Goal: Find specific page/section: Find specific page/section

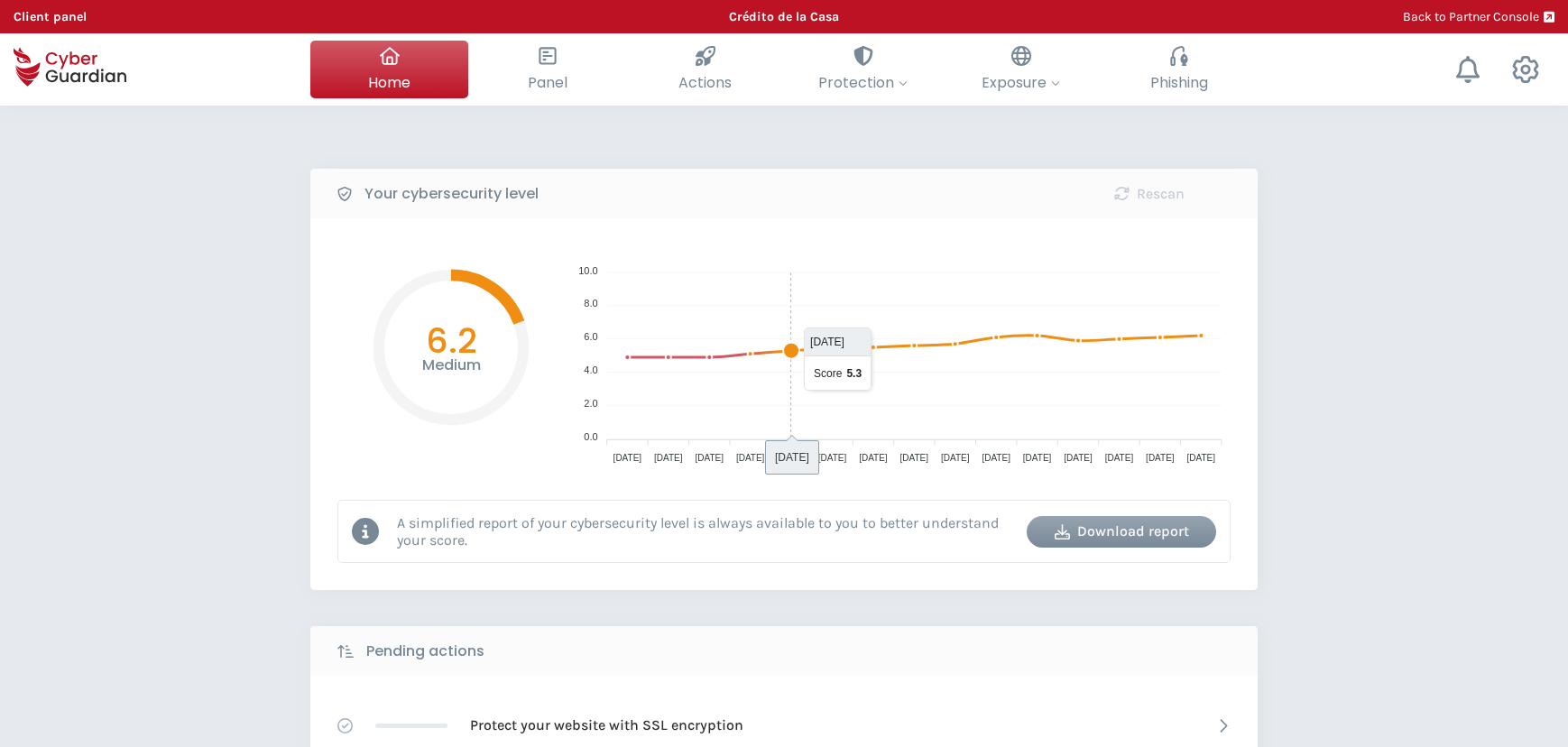
select select "English"
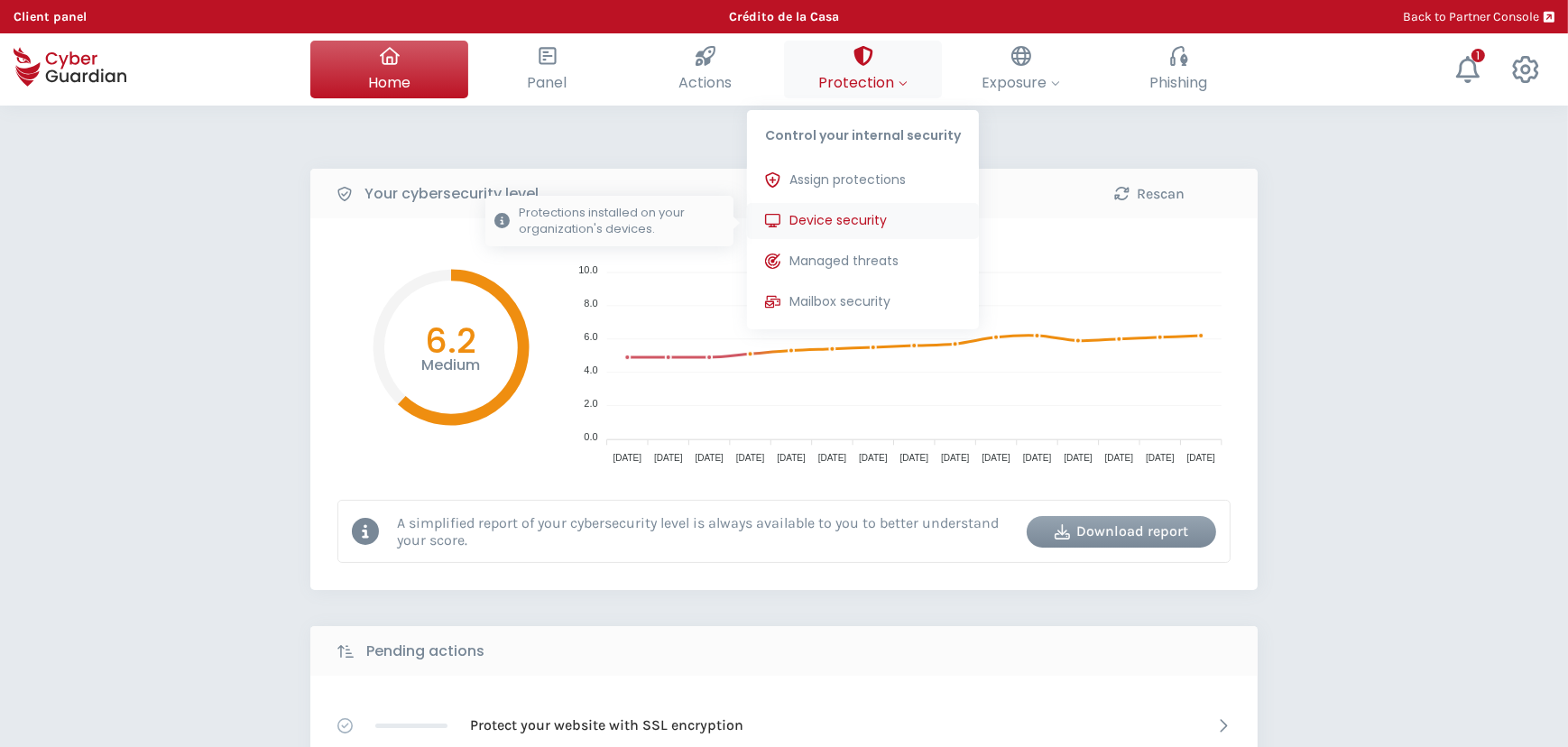
click at [887, 221] on span "Device security" at bounding box center [839, 220] width 98 height 19
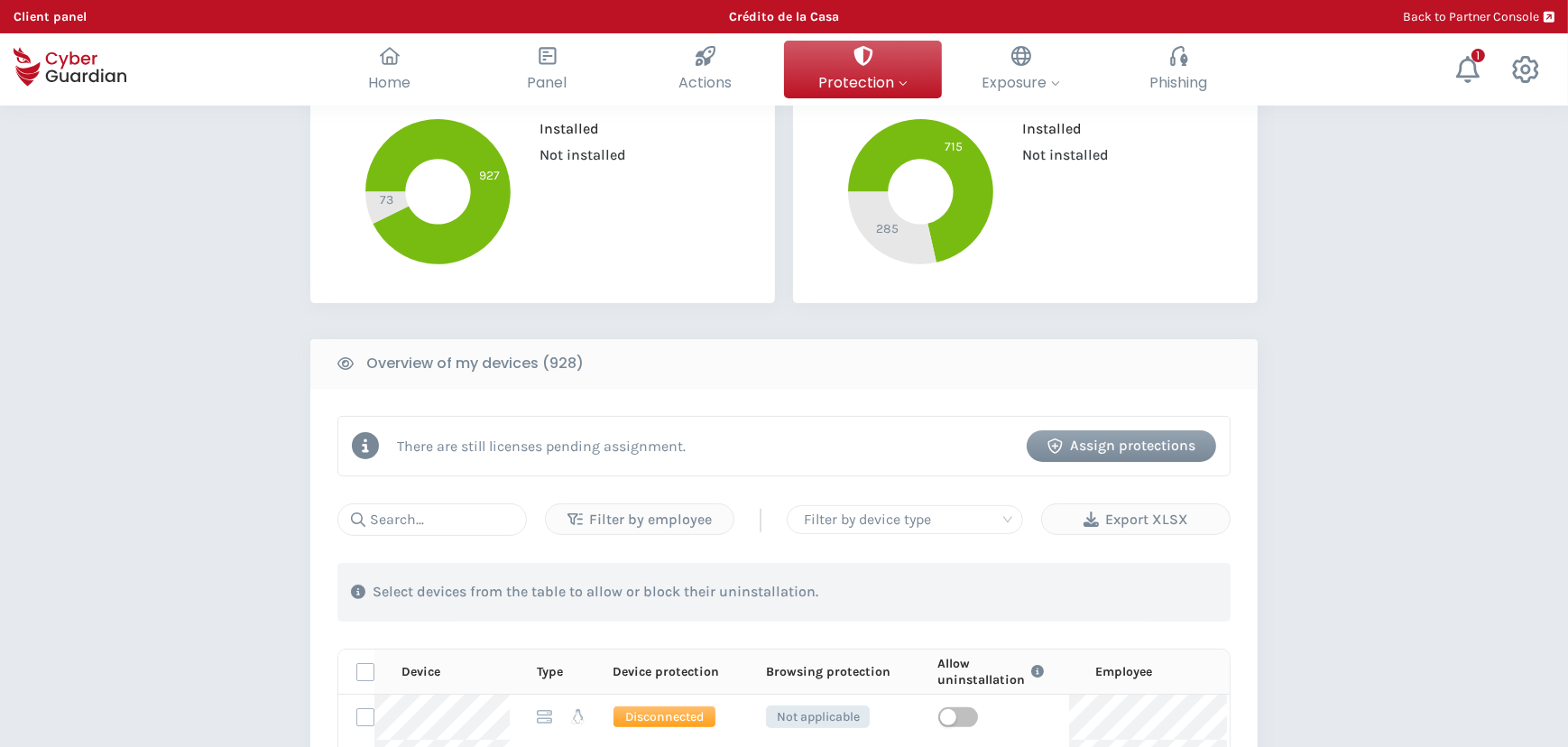
scroll to position [410, 0]
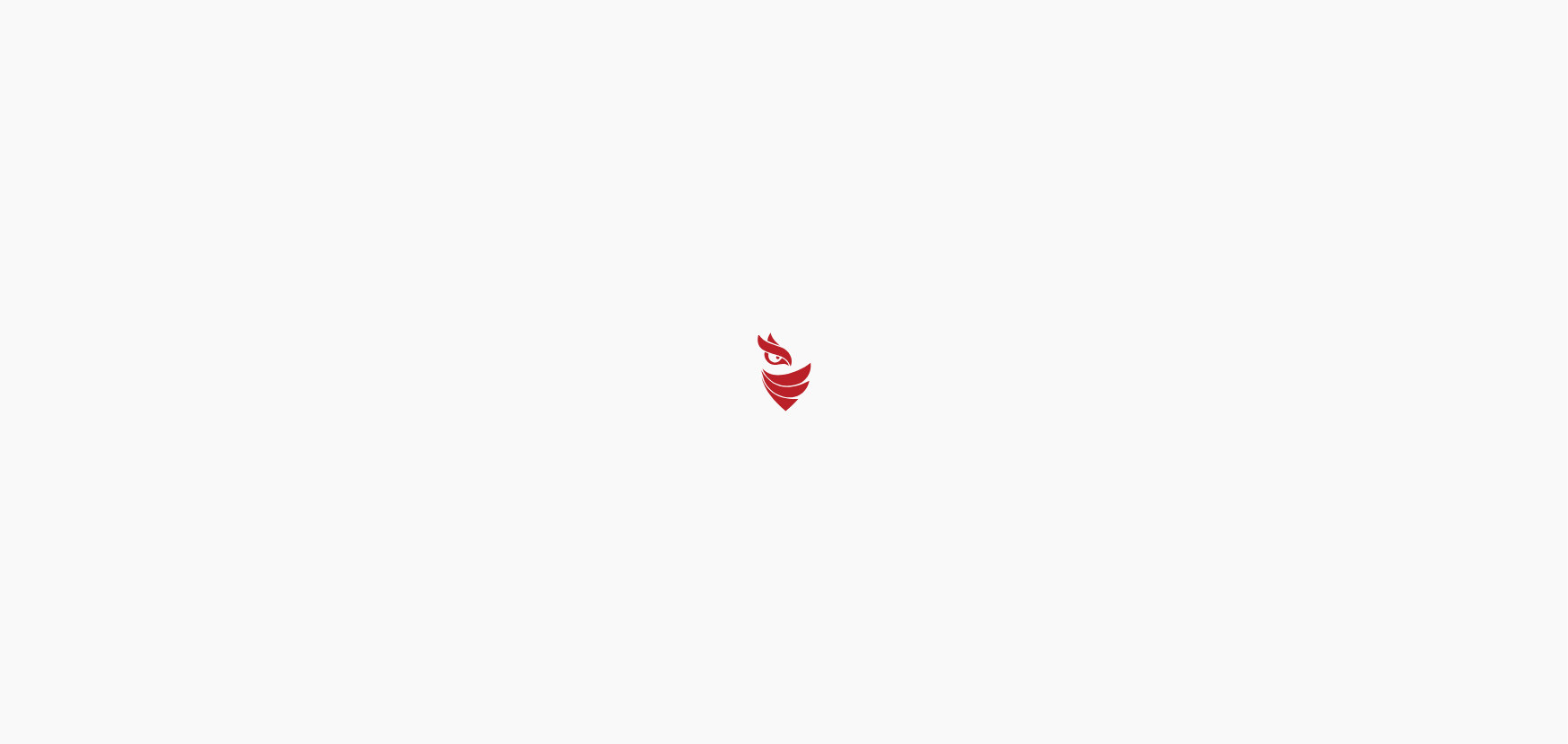
select select "English"
